Goal: Navigation & Orientation: Find specific page/section

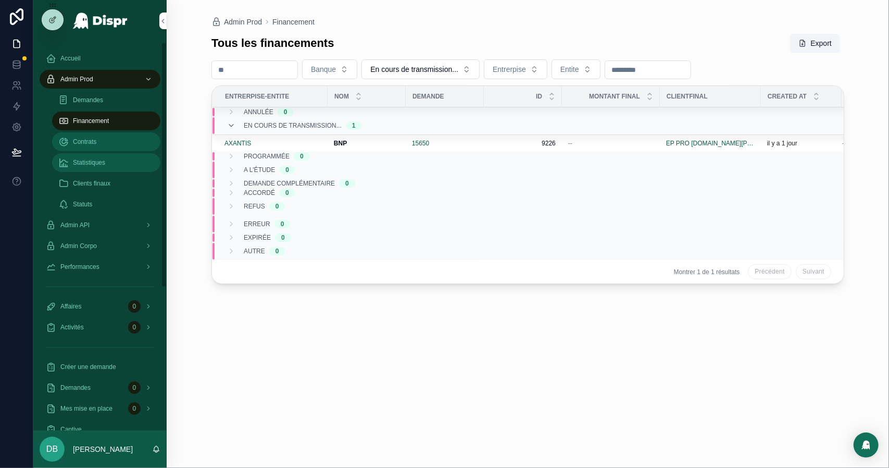
drag, startPoint x: 110, startPoint y: 163, endPoint x: 109, endPoint y: 142, distance: 20.9
click at [110, 163] on div "Statistiques" at bounding box center [106, 162] width 96 height 17
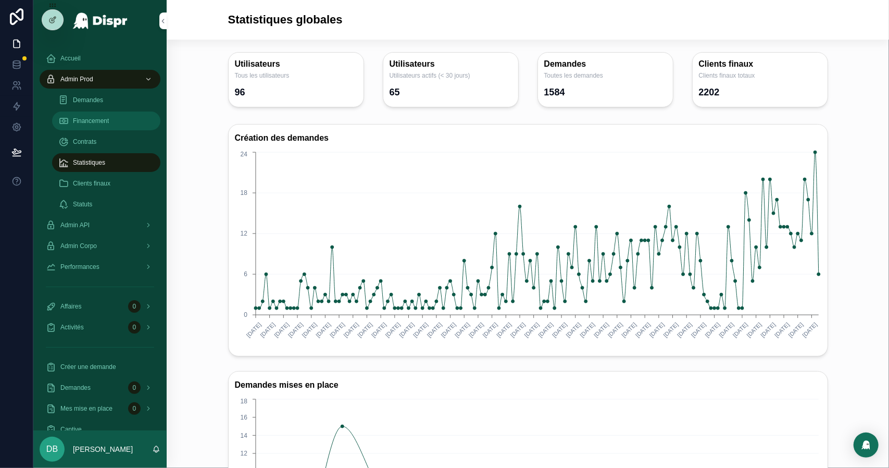
click at [109, 121] on span "Financement" at bounding box center [91, 121] width 36 height 8
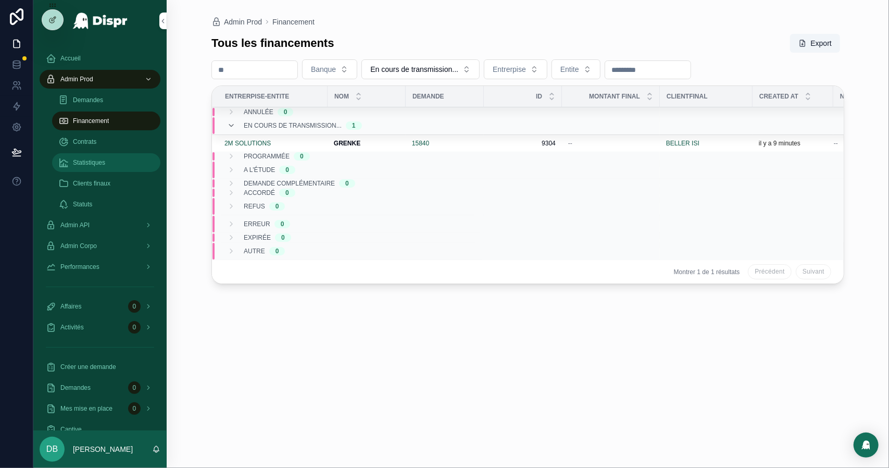
click at [100, 165] on span "Statistiques" at bounding box center [89, 162] width 32 height 8
